Goal: Information Seeking & Learning: Learn about a topic

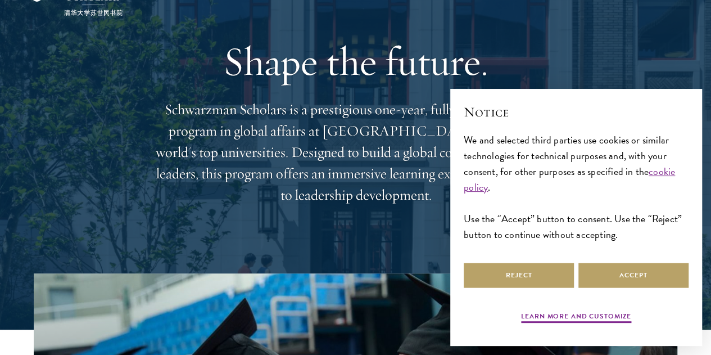
scroll to position [225, 0]
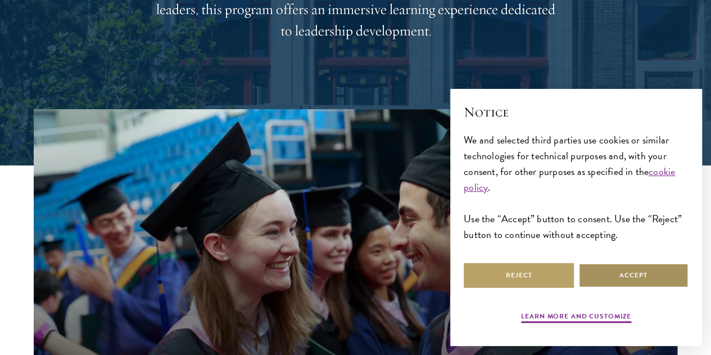
click at [604, 277] on button "Accept" at bounding box center [634, 275] width 110 height 25
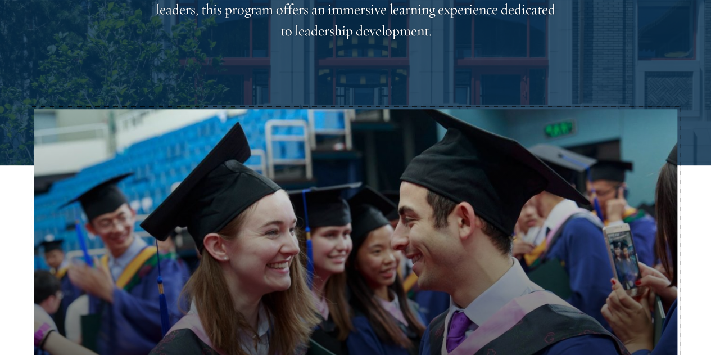
click at [610, 255] on button "Why Choose Schwarzman Scholars?" at bounding box center [356, 290] width 644 height 362
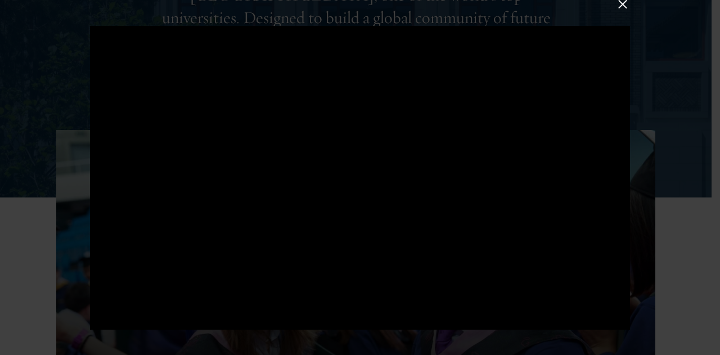
click at [617, 7] on button at bounding box center [622, 4] width 15 height 15
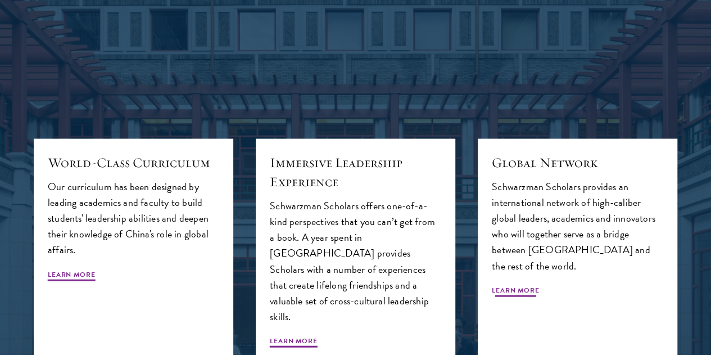
scroll to position [1181, 0]
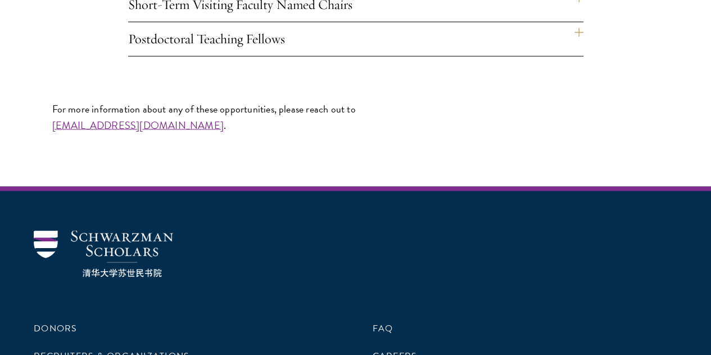
scroll to position [951, 0]
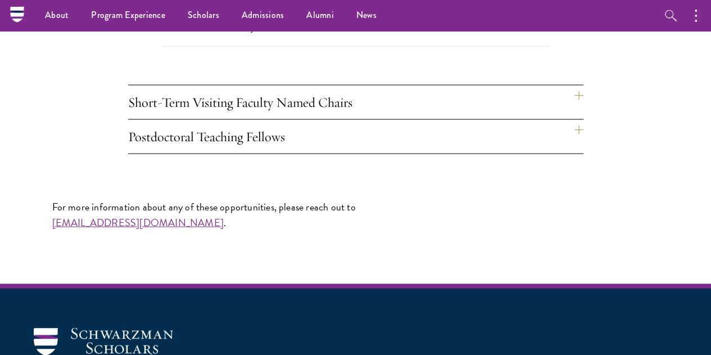
scroll to position [1086, 0]
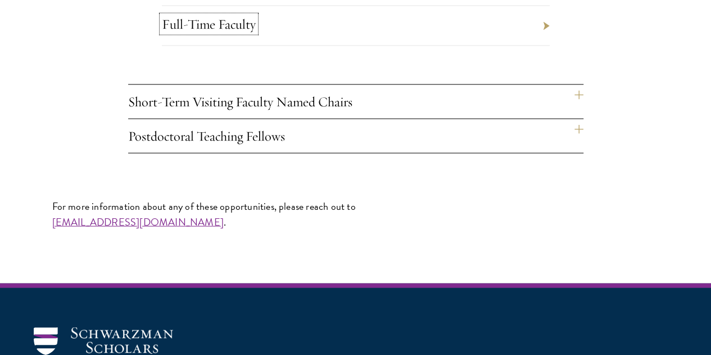
click at [223, 33] on link "Full-Time Faculty" at bounding box center [209, 24] width 94 height 17
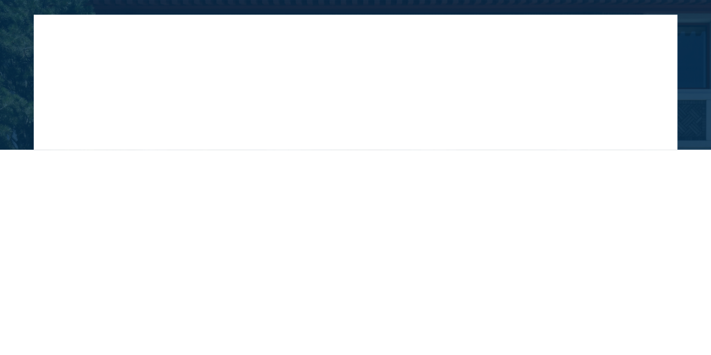
scroll to position [337, 0]
